Goal: Task Accomplishment & Management: Complete application form

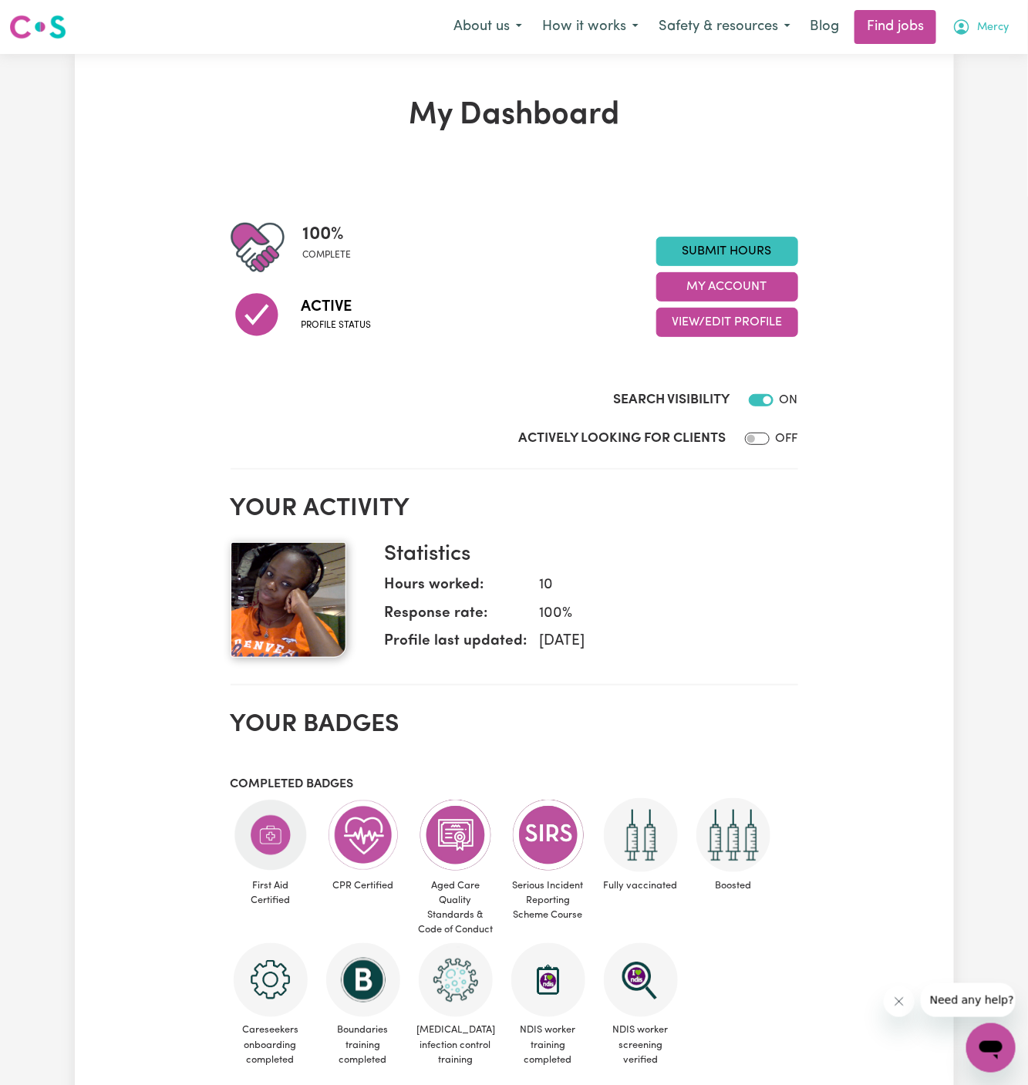
click at [990, 20] on span "Mercy" at bounding box center [993, 27] width 32 height 17
click at [990, 53] on link "My Account" at bounding box center [957, 60] width 122 height 29
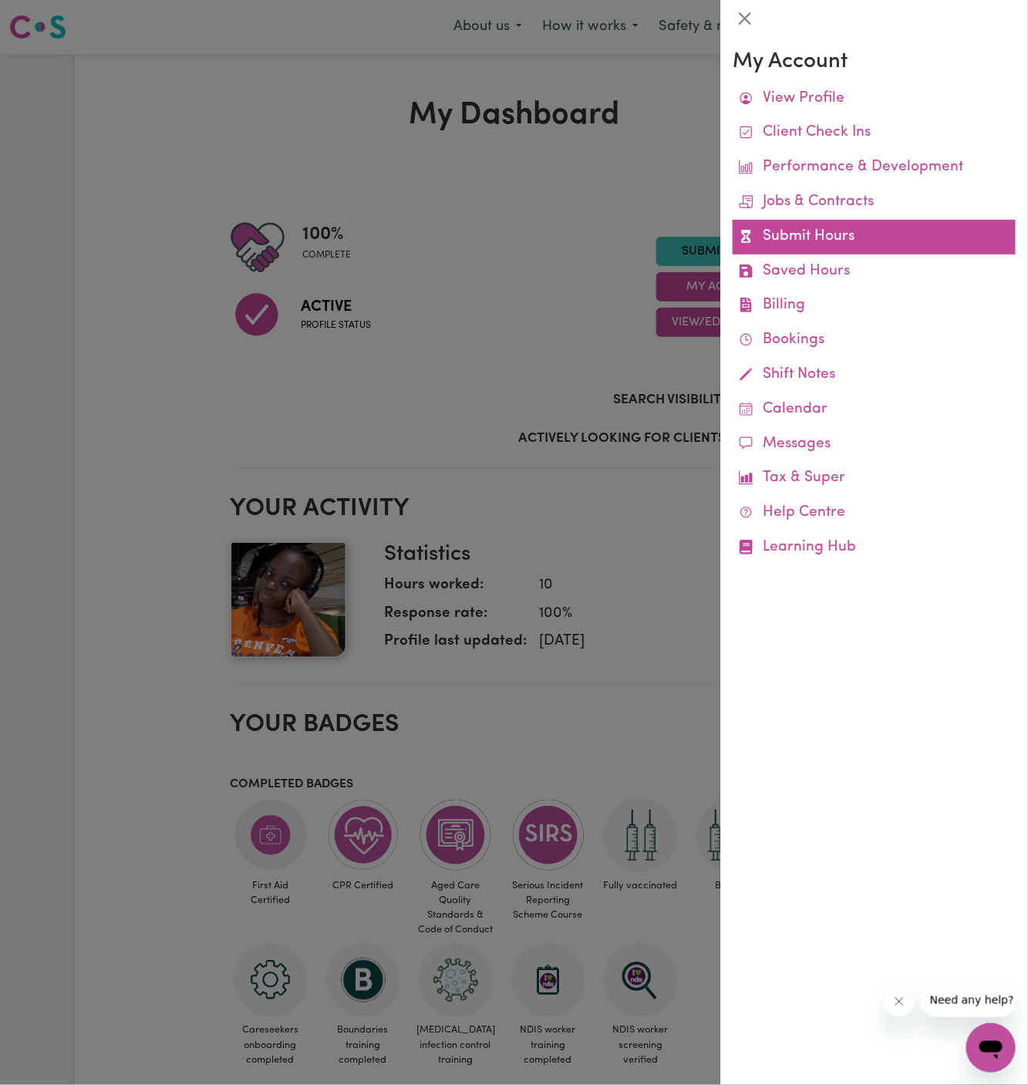
click at [811, 231] on link "Submit Hours" at bounding box center [874, 237] width 283 height 35
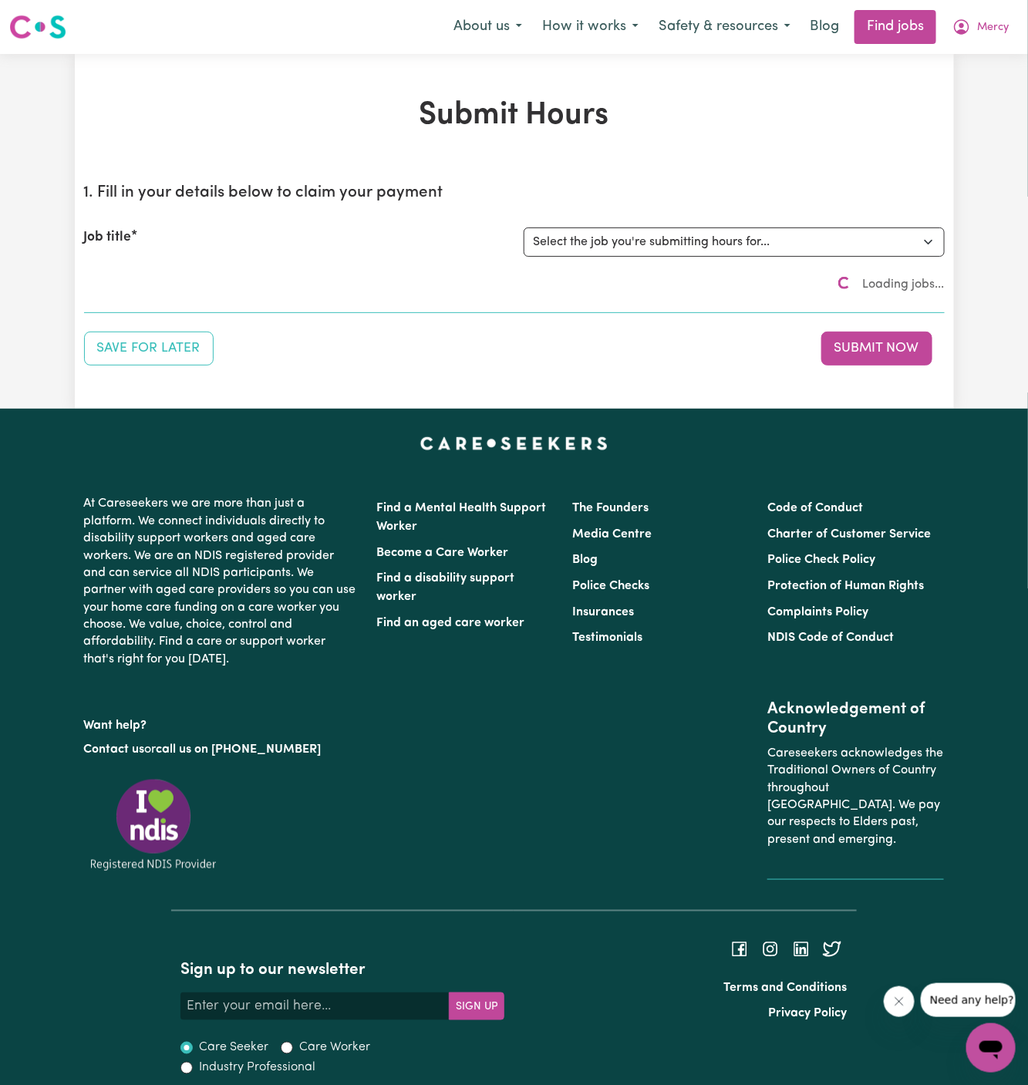
click at [680, 260] on div "Job title Select the job you're submitting hours for..." at bounding box center [514, 242] width 861 height 66
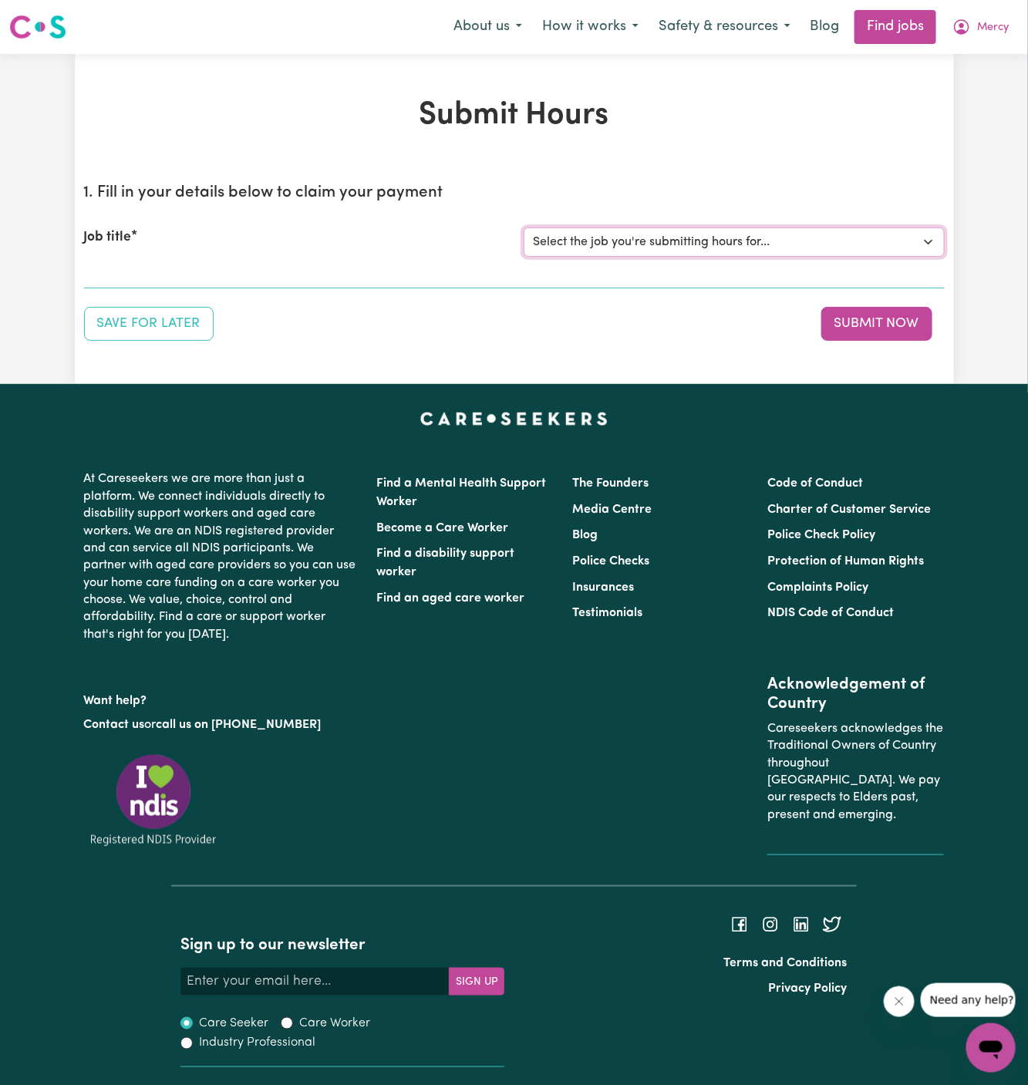
click at [642, 235] on select "Select the job you're submitting hours for... [[PERSON_NAME]] Support Worker Ne…" at bounding box center [734, 242] width 421 height 29
select select "15033"
click at [524, 228] on select "Select the job you're submitting hours for... [[PERSON_NAME]] Support Worker Ne…" at bounding box center [734, 242] width 421 height 29
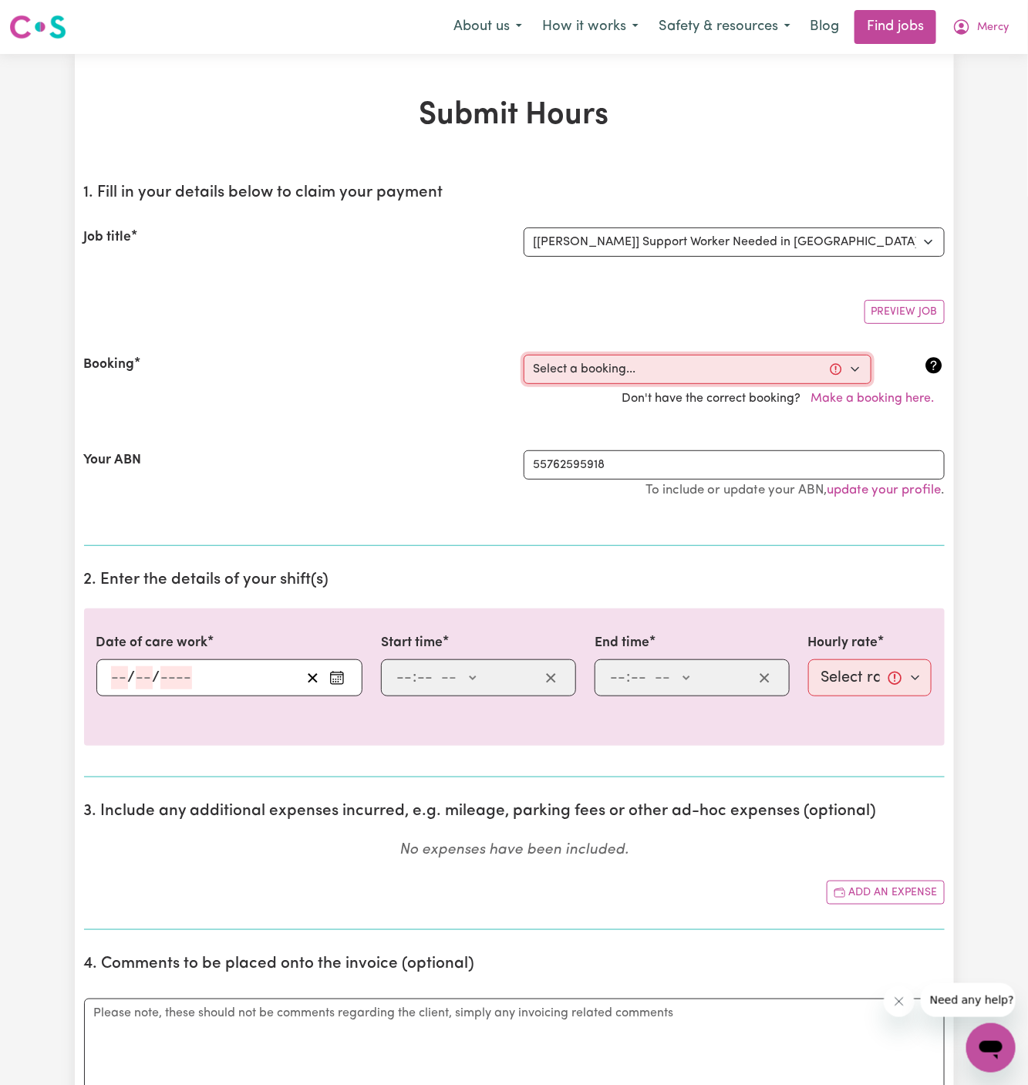
click at [608, 365] on select "Select a booking... [DATE] 1:00pm to 3:00pm (ONE-OFF)" at bounding box center [698, 369] width 348 height 29
select select "363515"
click at [524, 355] on select "Select a booking... [DATE] 1:00pm to 3:00pm (ONE-OFF)" at bounding box center [698, 369] width 348 height 29
type input "[DATE]"
type input "3"
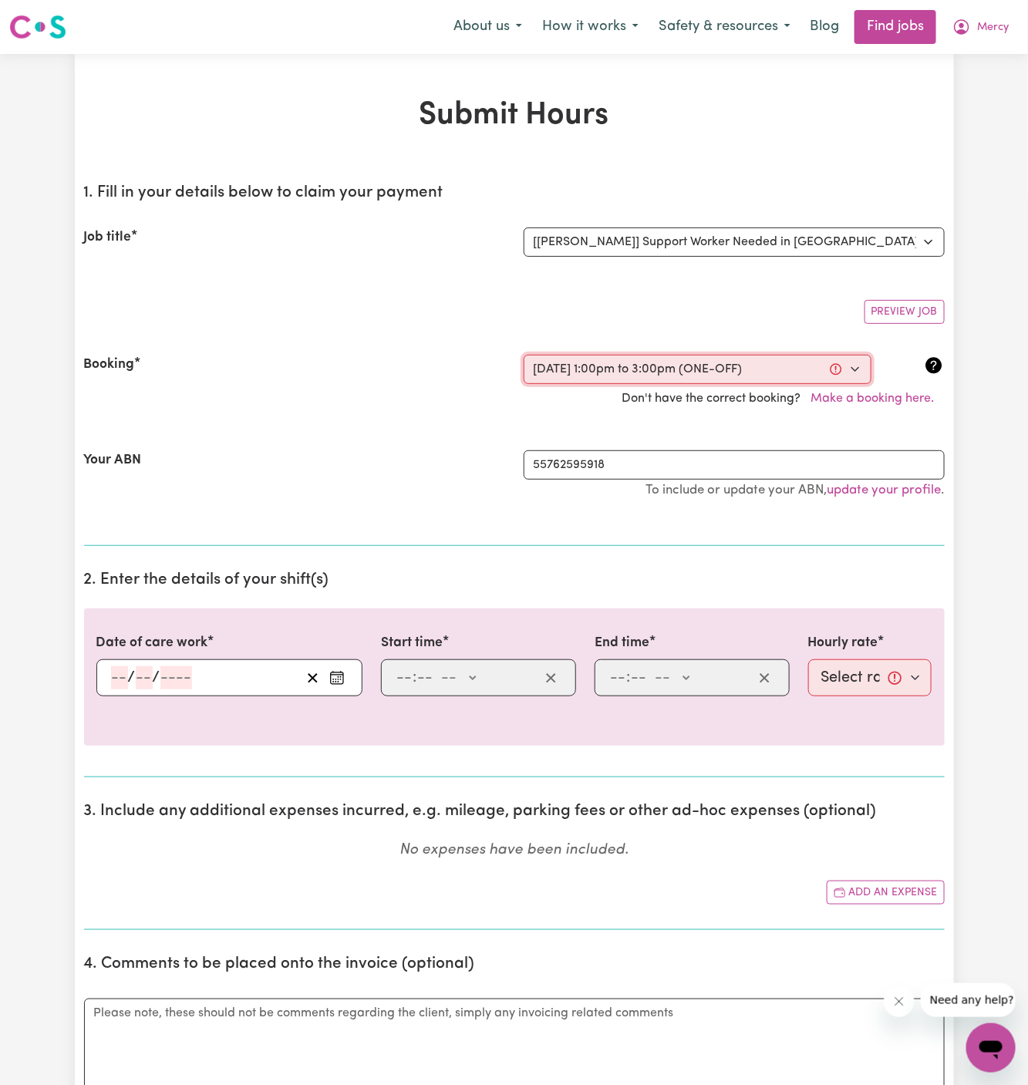
type input "9"
type input "2025"
type input "13:00"
type input "1"
type input "0"
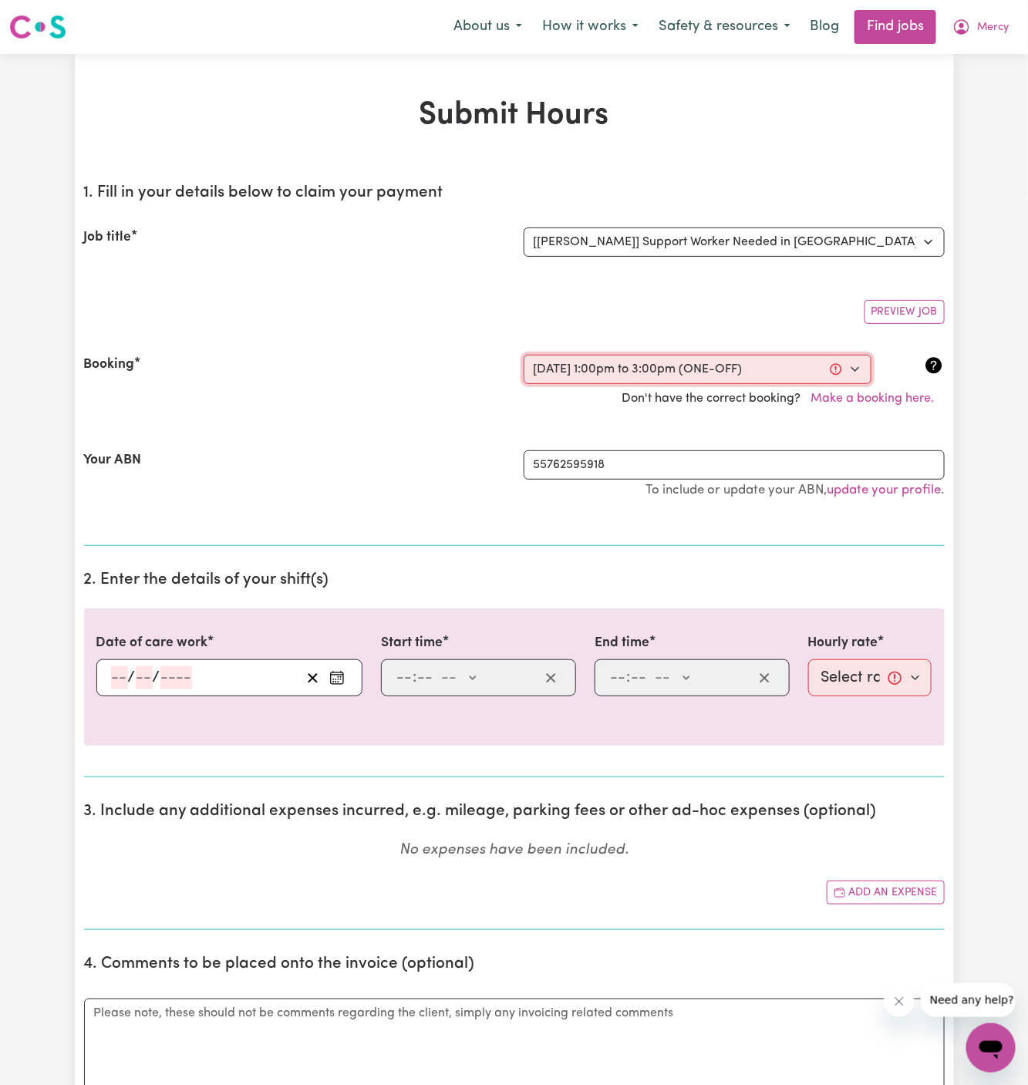
select select "pm"
type input "15:00"
type input "3"
type input "0"
select select "pm"
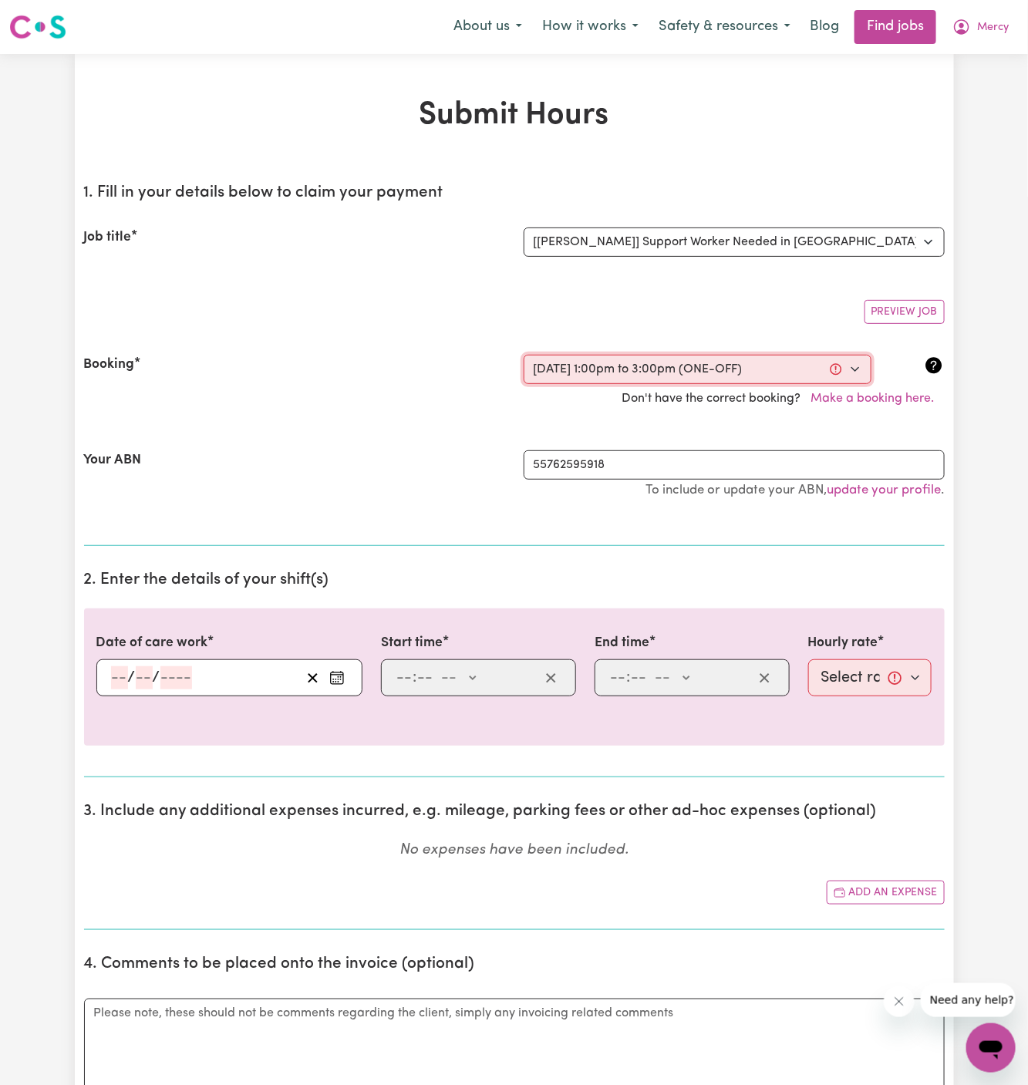
select select "50-Weekday"
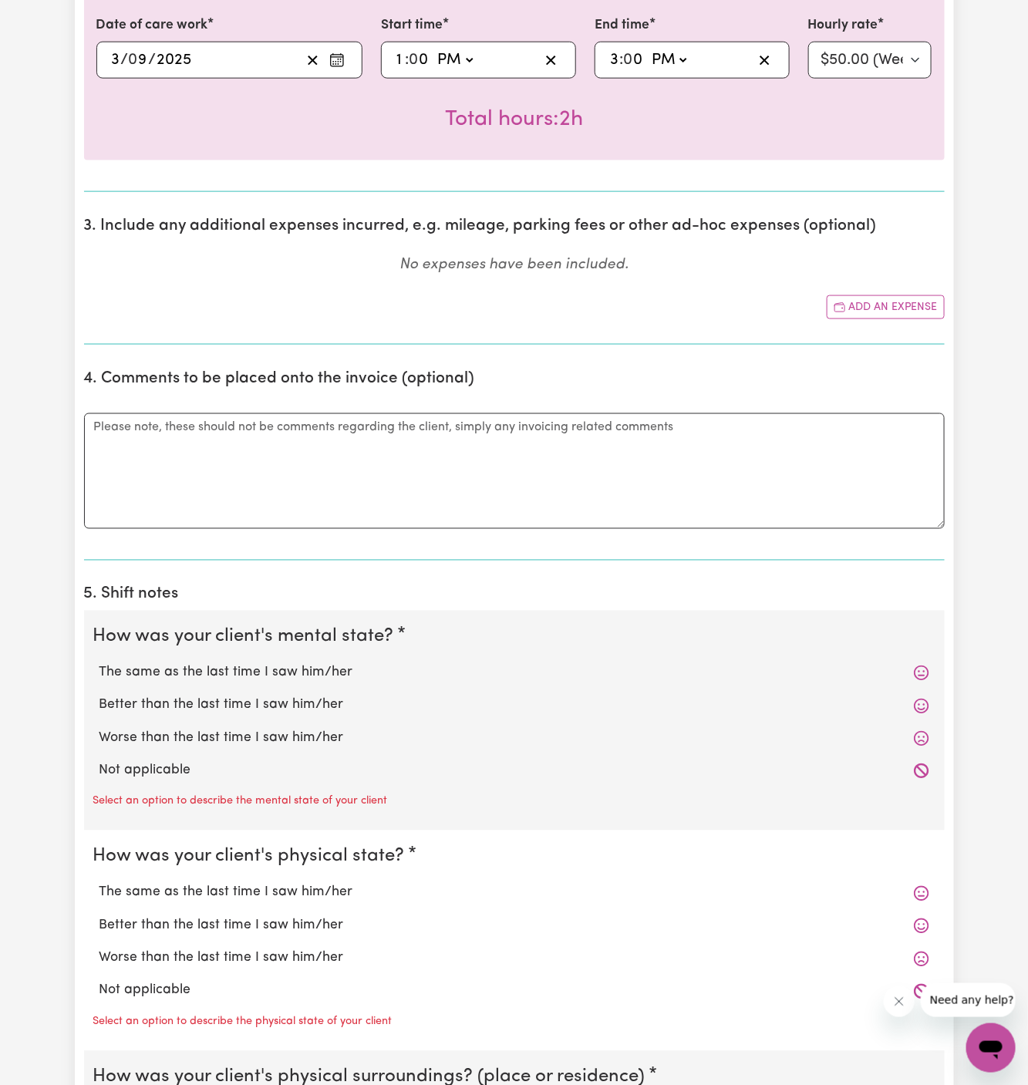
scroll to position [649, 0]
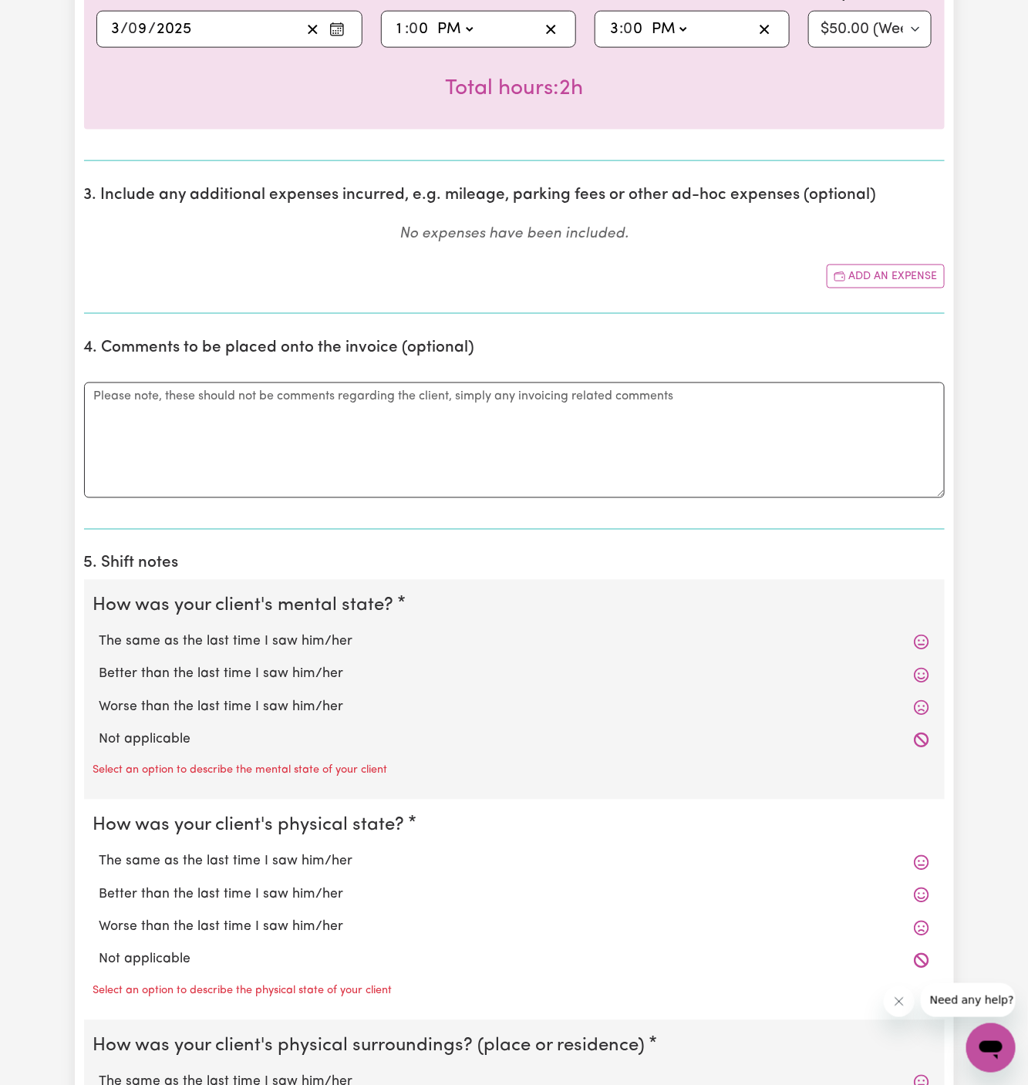
click at [205, 732] on label "Not applicable" at bounding box center [515, 740] width 830 height 20
click at [100, 730] on input "Not applicable" at bounding box center [99, 730] width 1 height 1
radio input "true"
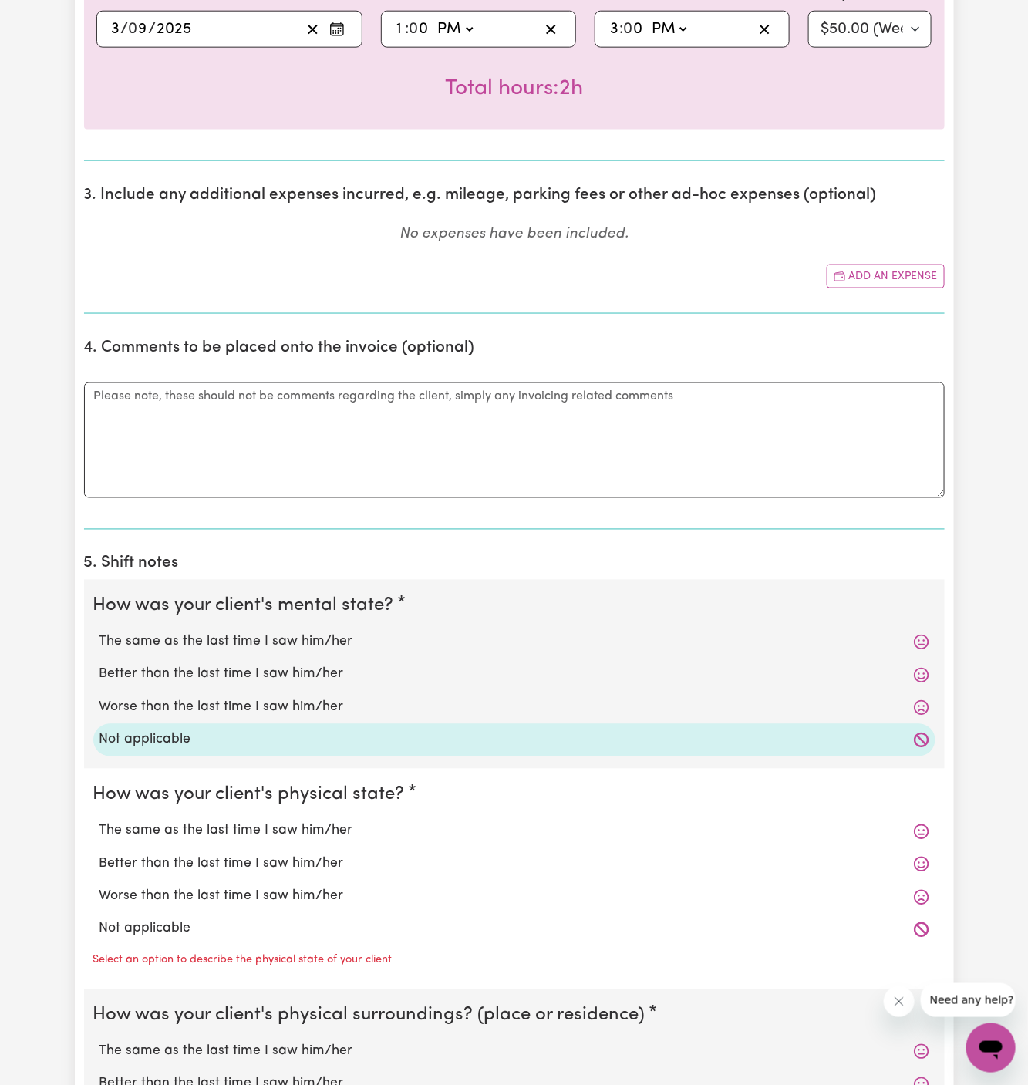
click at [196, 913] on div "Not applicable" at bounding box center [514, 929] width 842 height 32
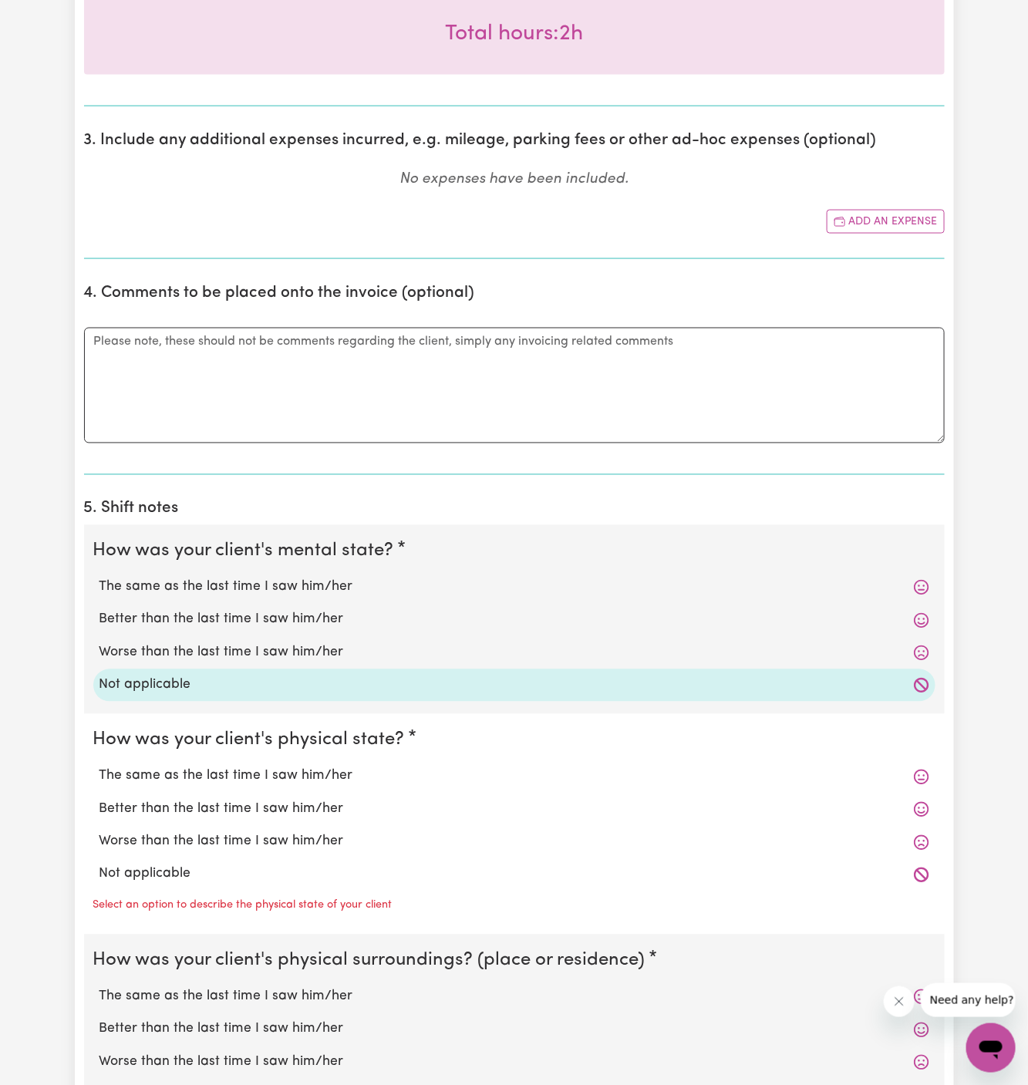
scroll to position [784, 0]
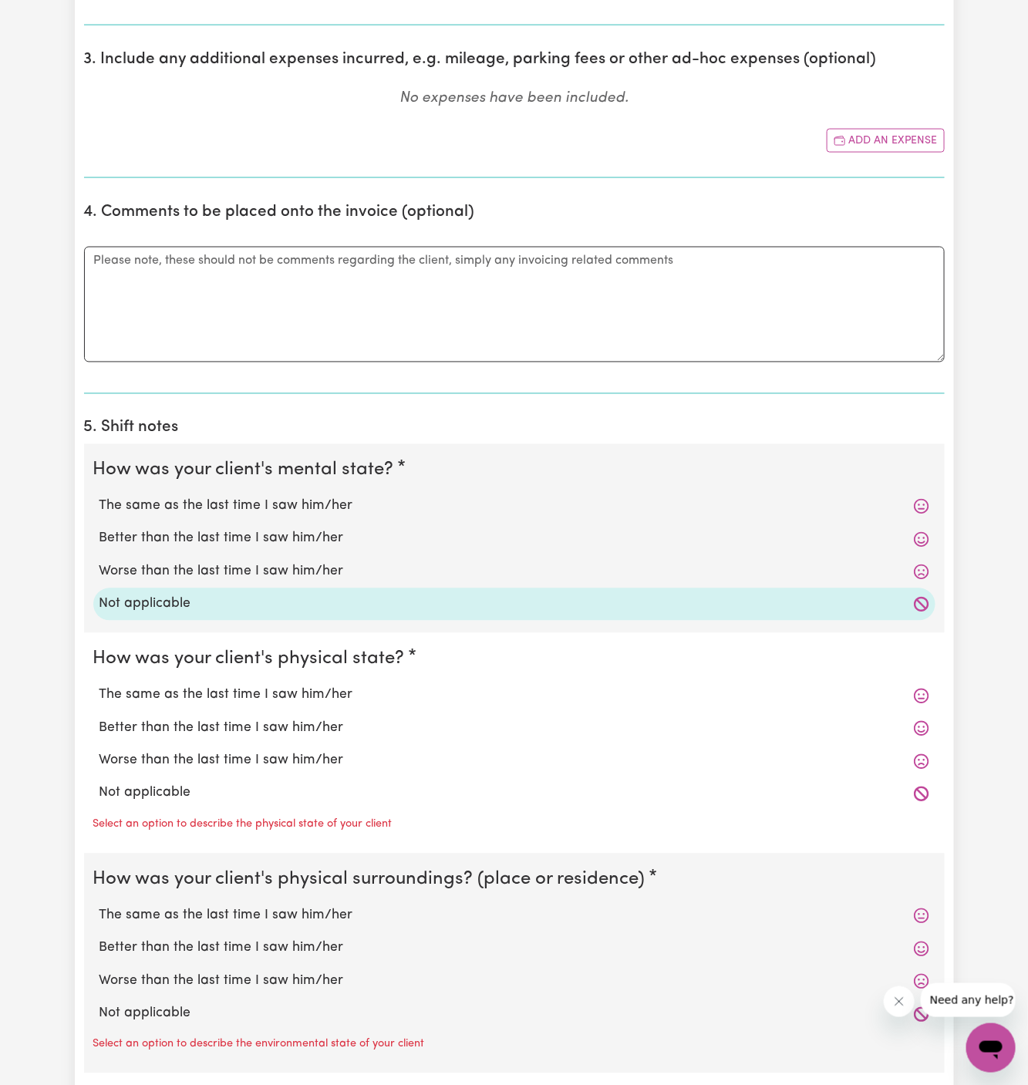
click at [187, 784] on label "Not applicable" at bounding box center [515, 794] width 830 height 20
click at [100, 783] on input "Not applicable" at bounding box center [99, 783] width 1 height 1
radio input "true"
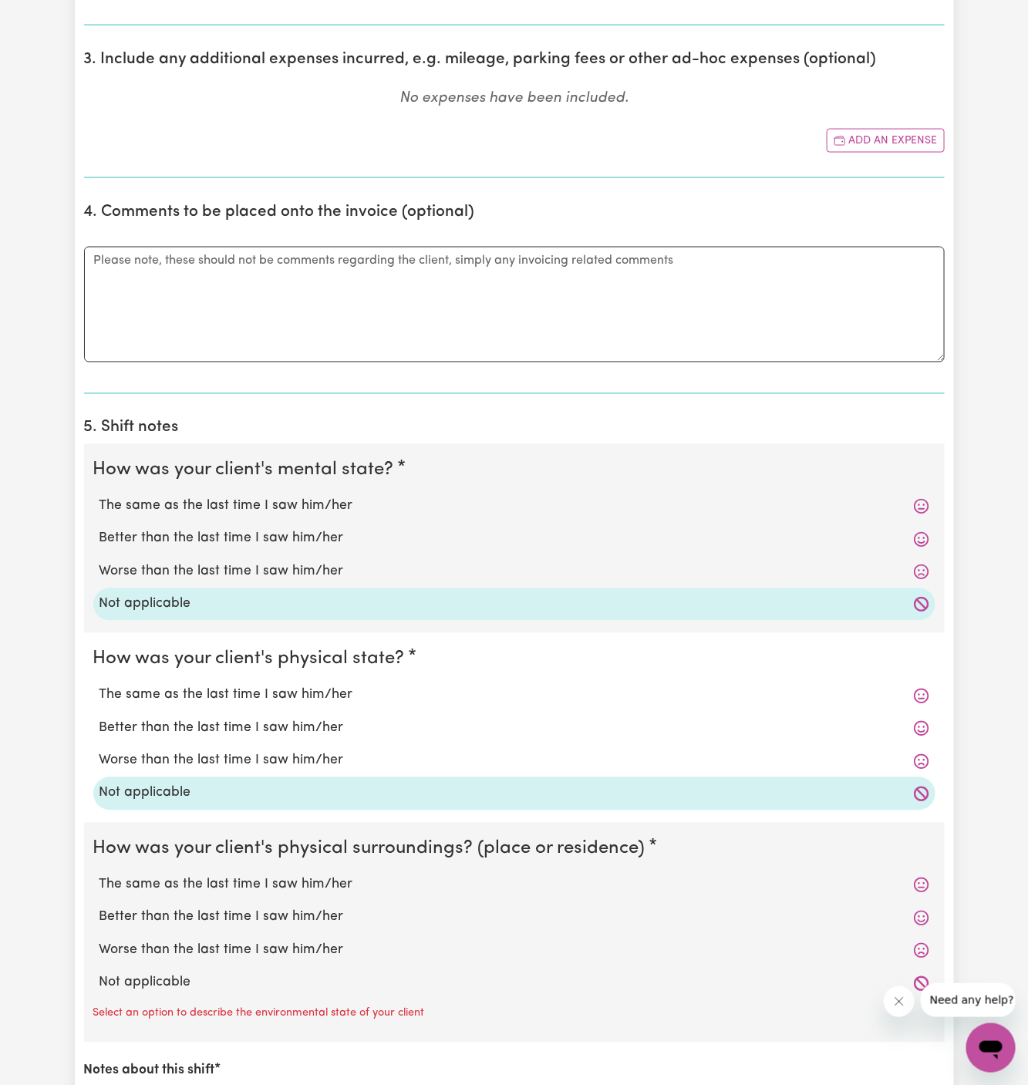
click at [211, 983] on label "Not applicable" at bounding box center [515, 983] width 830 height 20
click at [100, 973] on input "Not applicable" at bounding box center [99, 973] width 1 height 1
radio input "true"
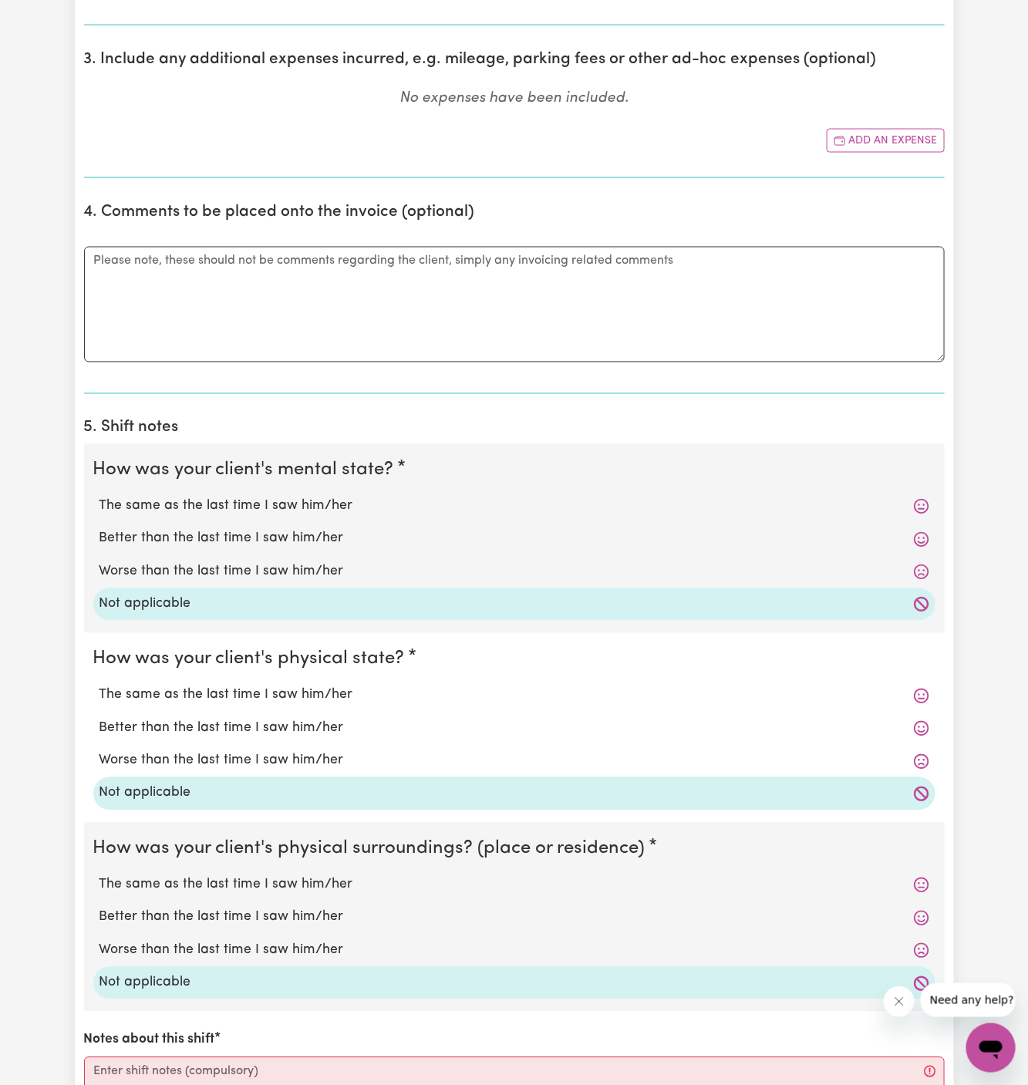
scroll to position [1162, 0]
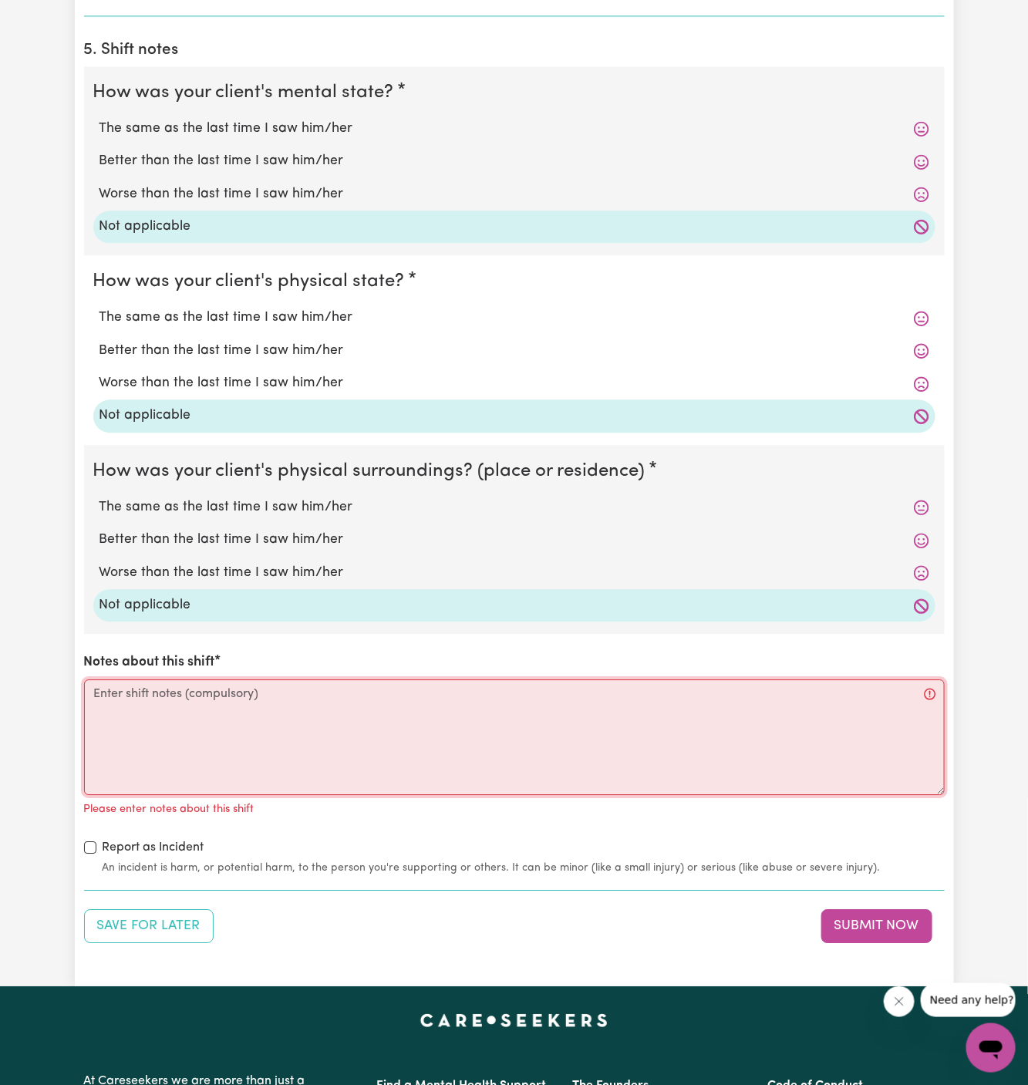
click at [298, 751] on textarea "Notes about this shift" at bounding box center [514, 738] width 861 height 116
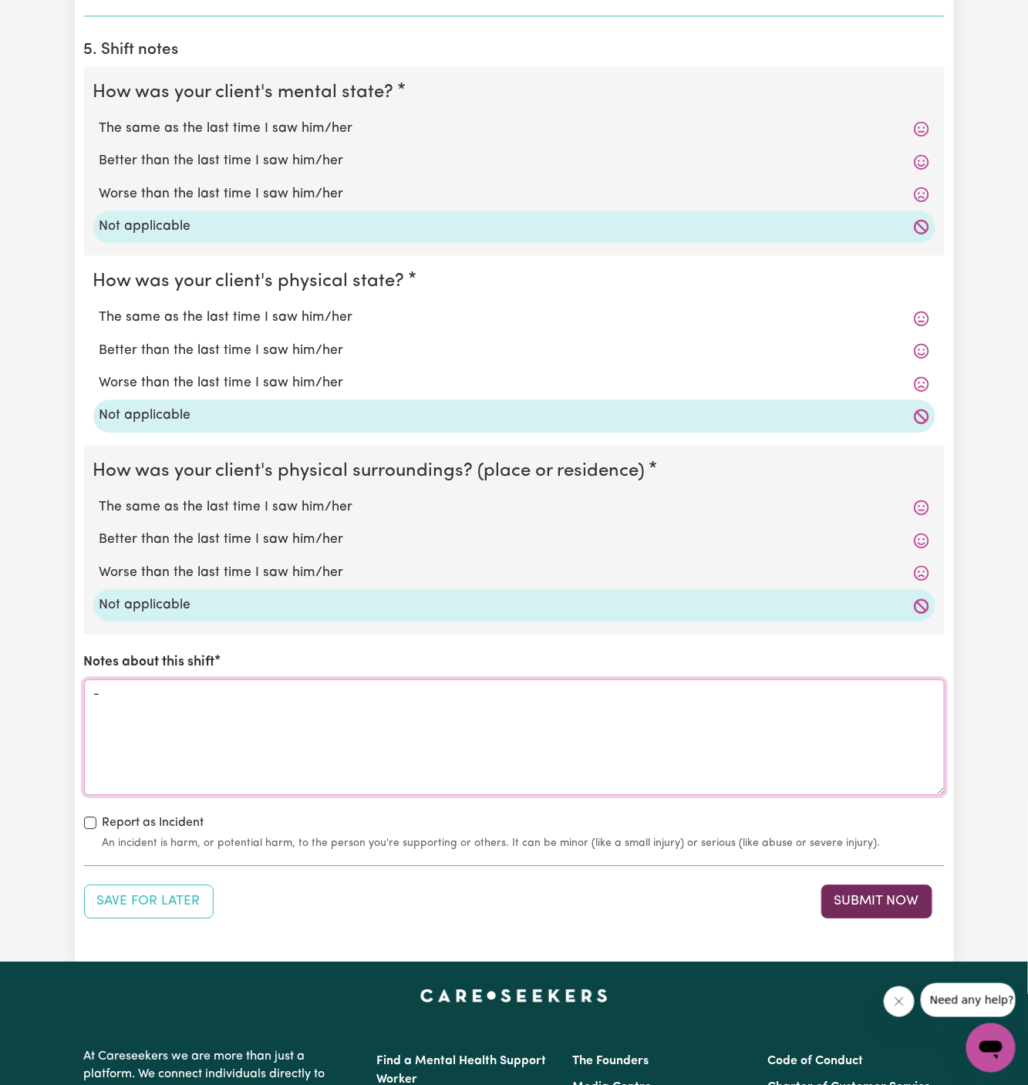
type textarea "-"
click at [882, 896] on button "Submit Now" at bounding box center [876, 902] width 111 height 34
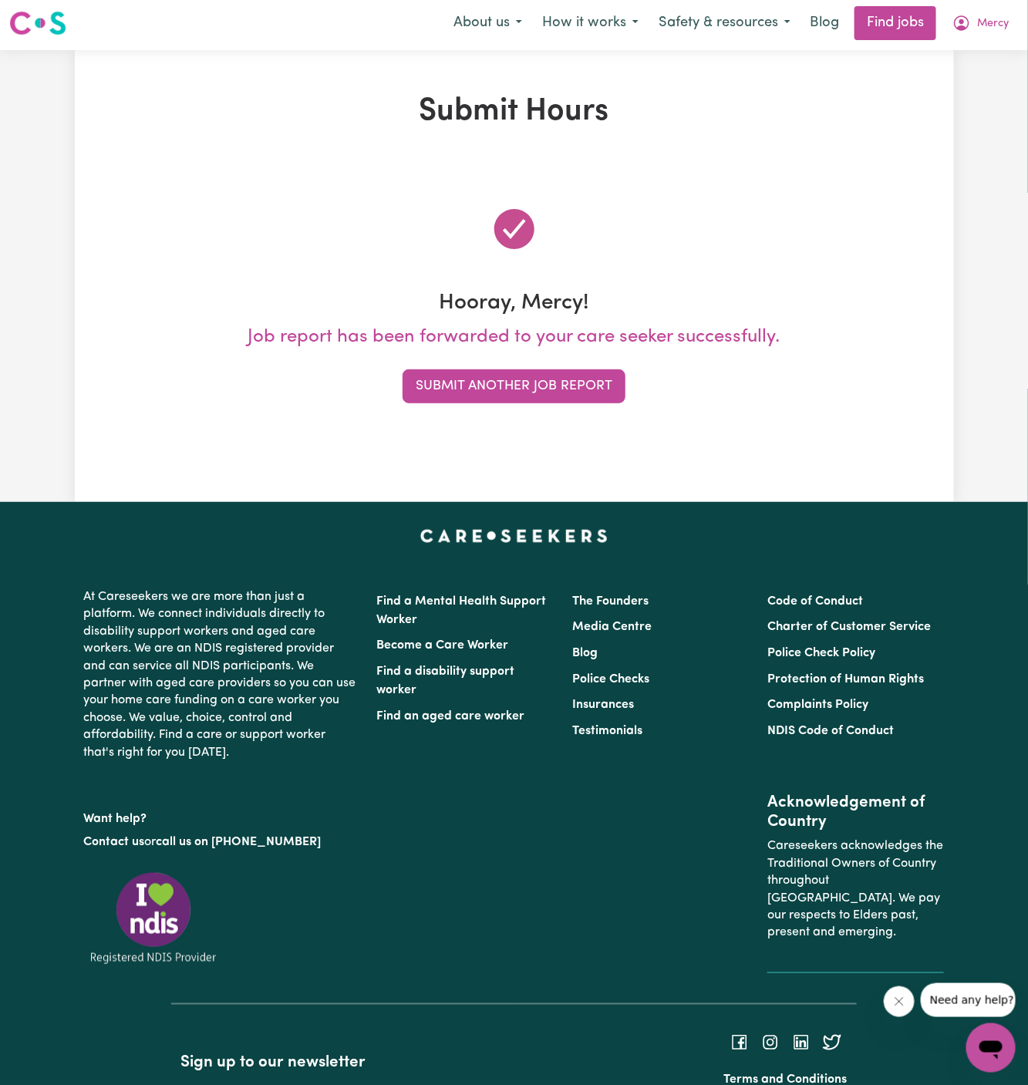
scroll to position [0, 0]
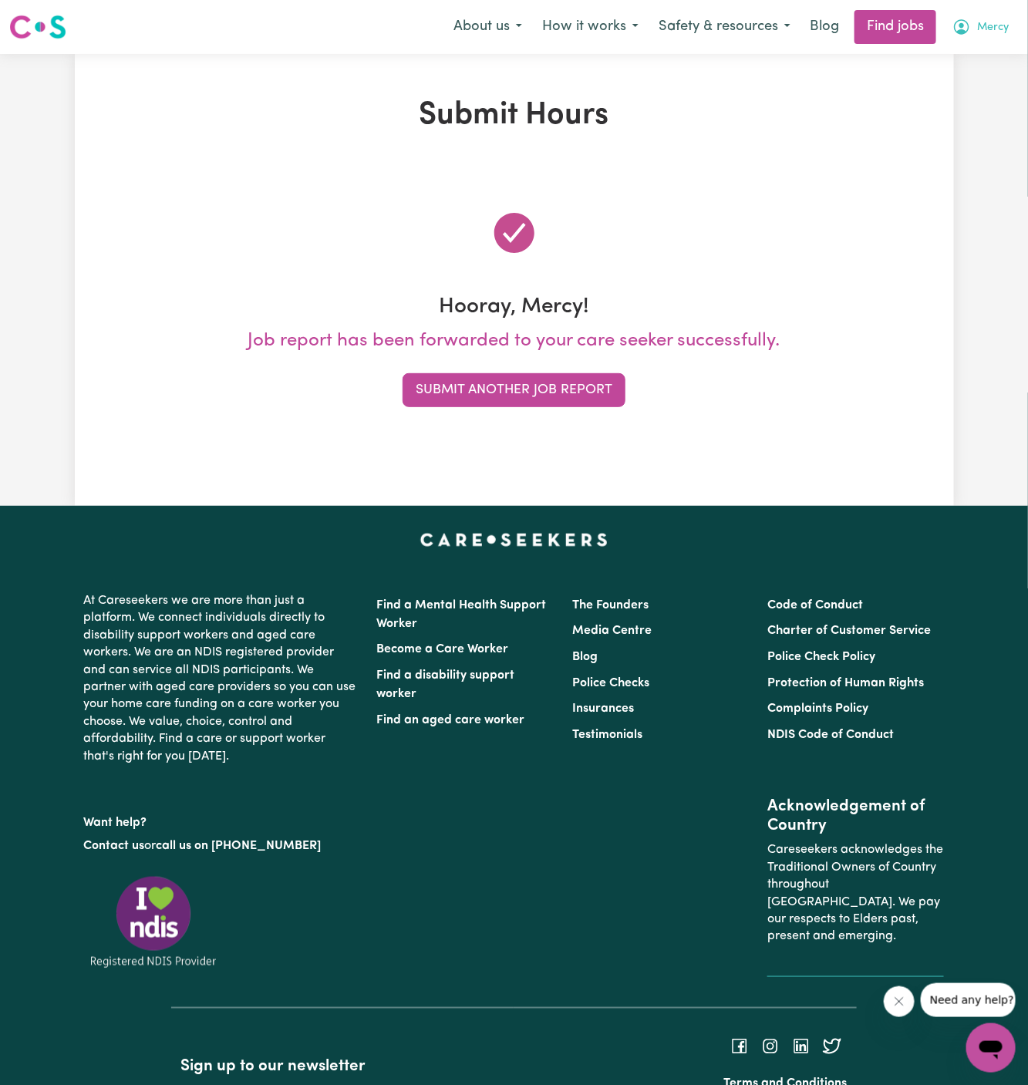
drag, startPoint x: 996, startPoint y: 27, endPoint x: 995, endPoint y: 35, distance: 7.8
click at [995, 27] on span "Mercy" at bounding box center [993, 27] width 32 height 17
click at [987, 109] on link "Logout" at bounding box center [957, 117] width 122 height 29
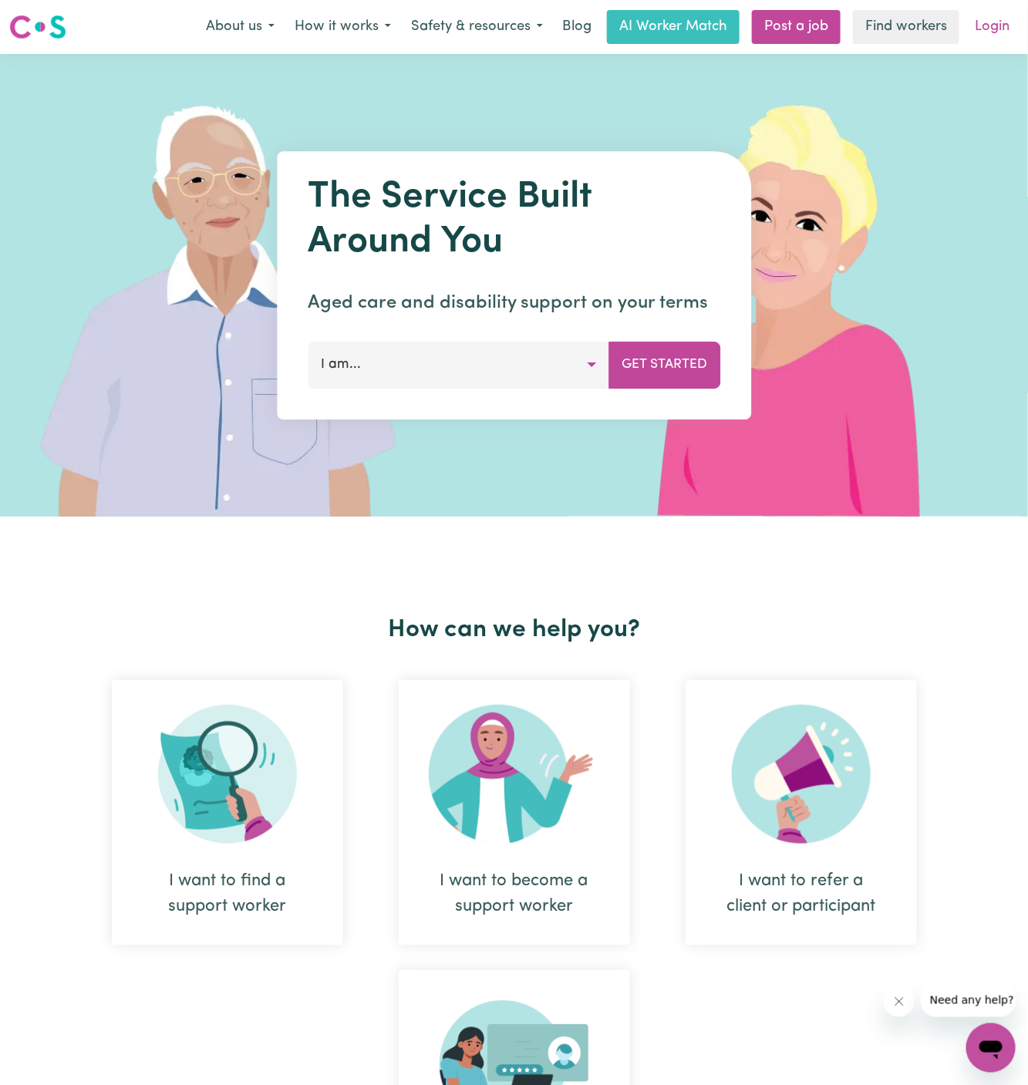
click at [992, 21] on link "Login" at bounding box center [992, 27] width 53 height 34
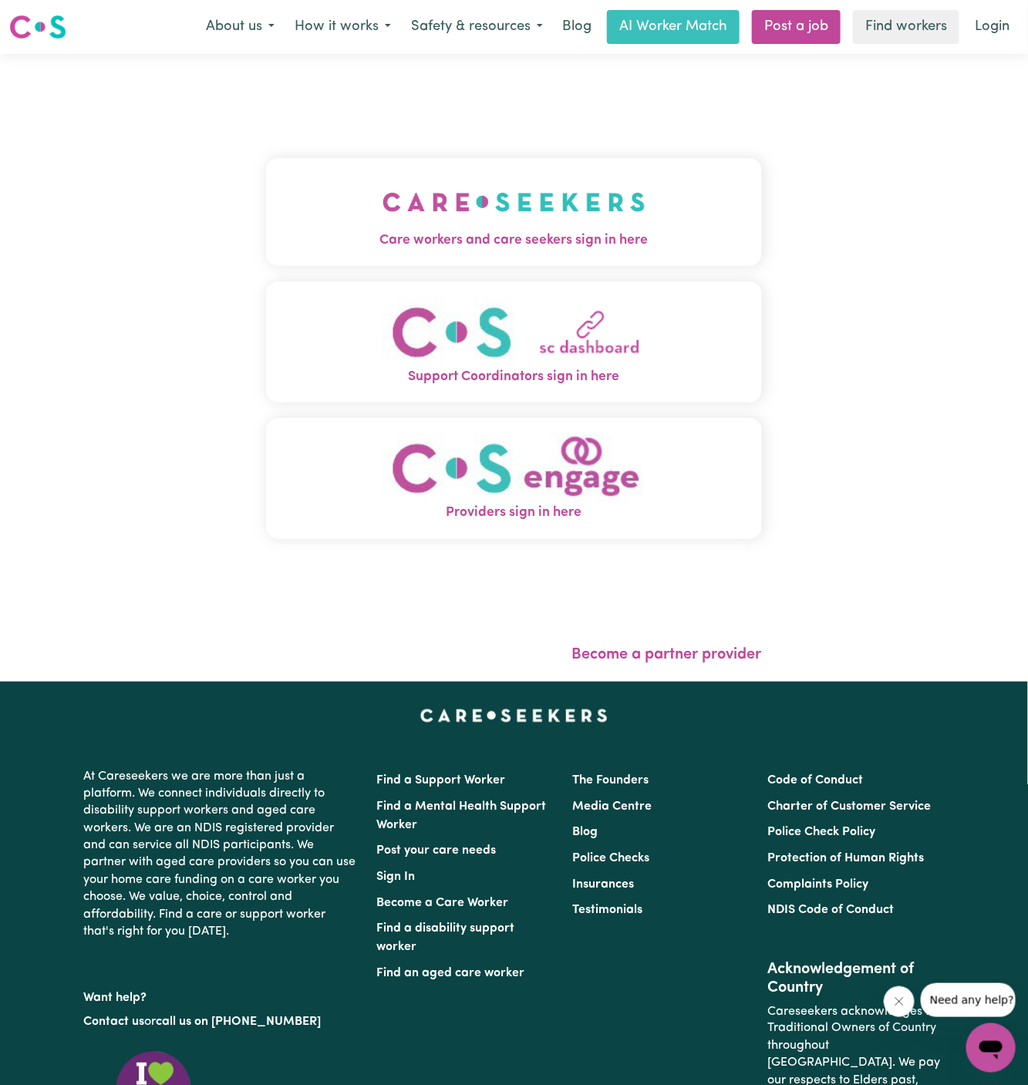
click at [489, 200] on img "Care workers and care seekers sign in here" at bounding box center [514, 202] width 263 height 57
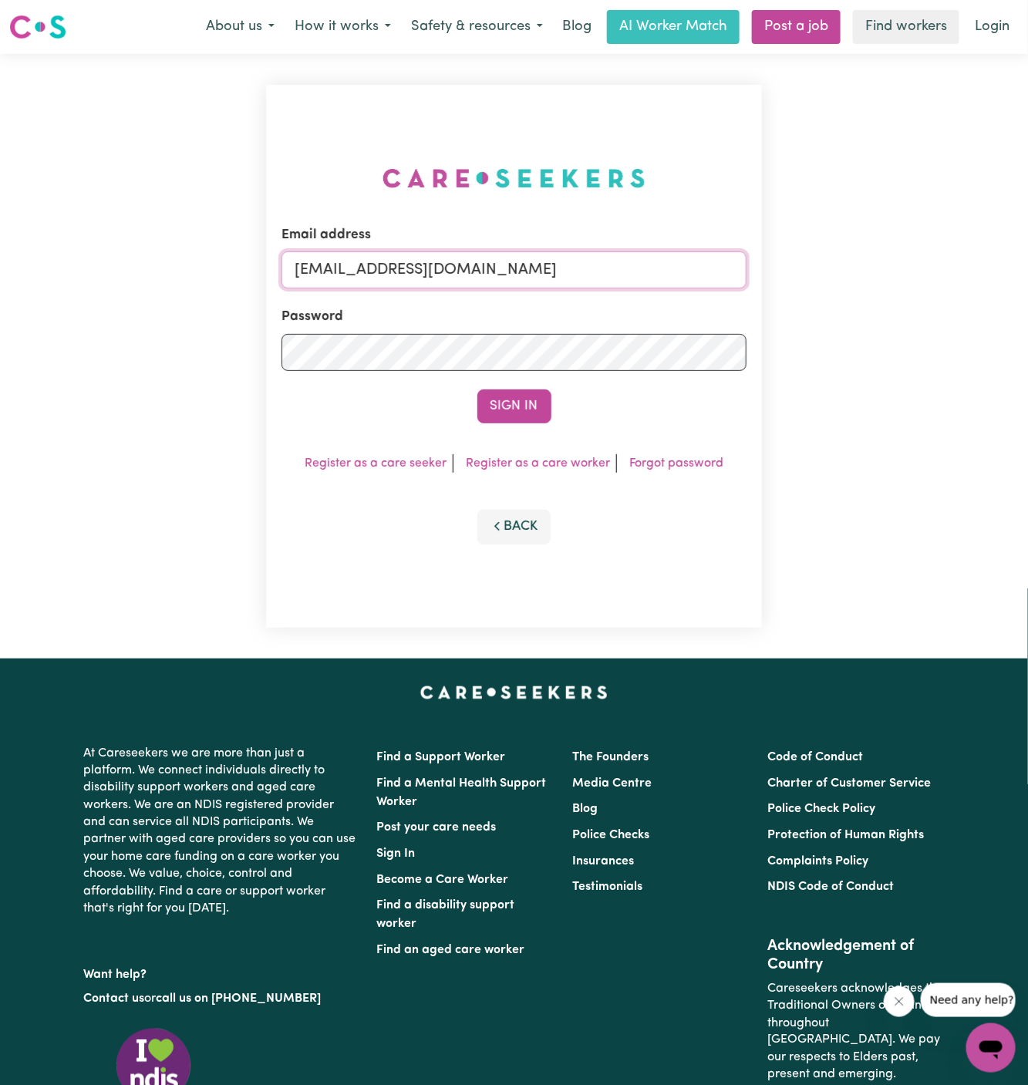
drag, startPoint x: 372, startPoint y: 278, endPoint x: 1074, endPoint y: 275, distance: 702.7
click at [1027, 275] on html "Menu About us How it works Safety & resources Blog AI Worker Match Post a job F…" at bounding box center [514, 661] width 1028 height 1322
type input "[EMAIL_ADDRESS][DOMAIN_NAME]"
click at [525, 406] on button "Sign In" at bounding box center [514, 407] width 74 height 34
